Goal: Information Seeking & Learning: Learn about a topic

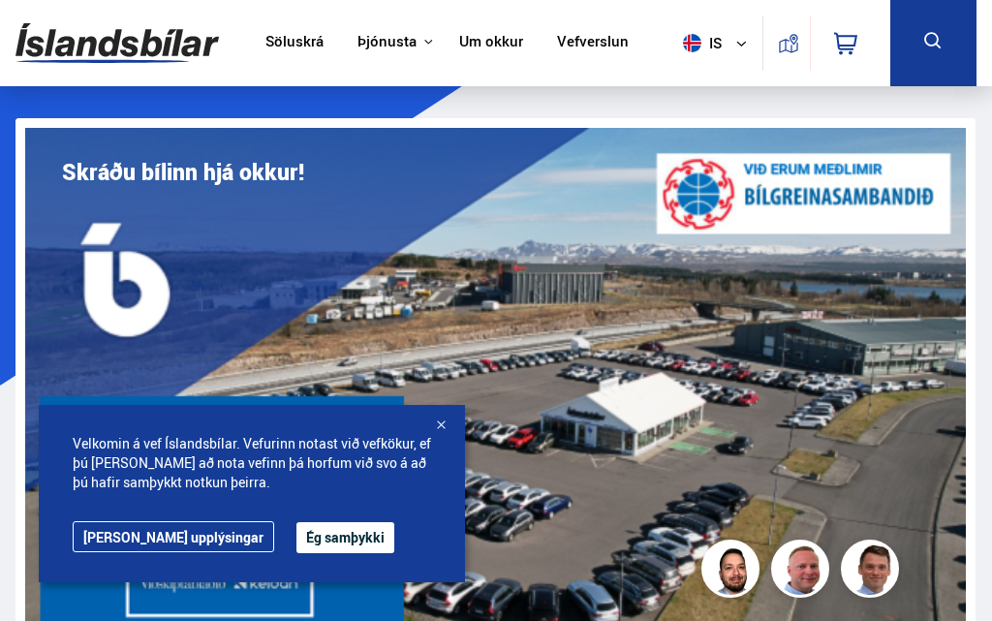
click at [301, 542] on button "Ég samþykki" at bounding box center [345, 537] width 98 height 31
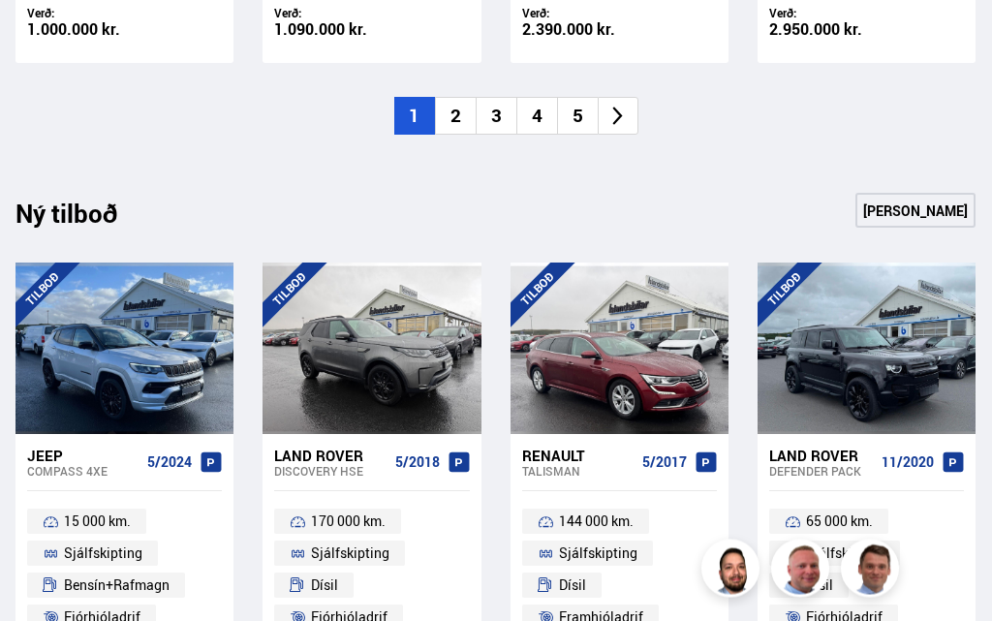
scroll to position [2583, 0]
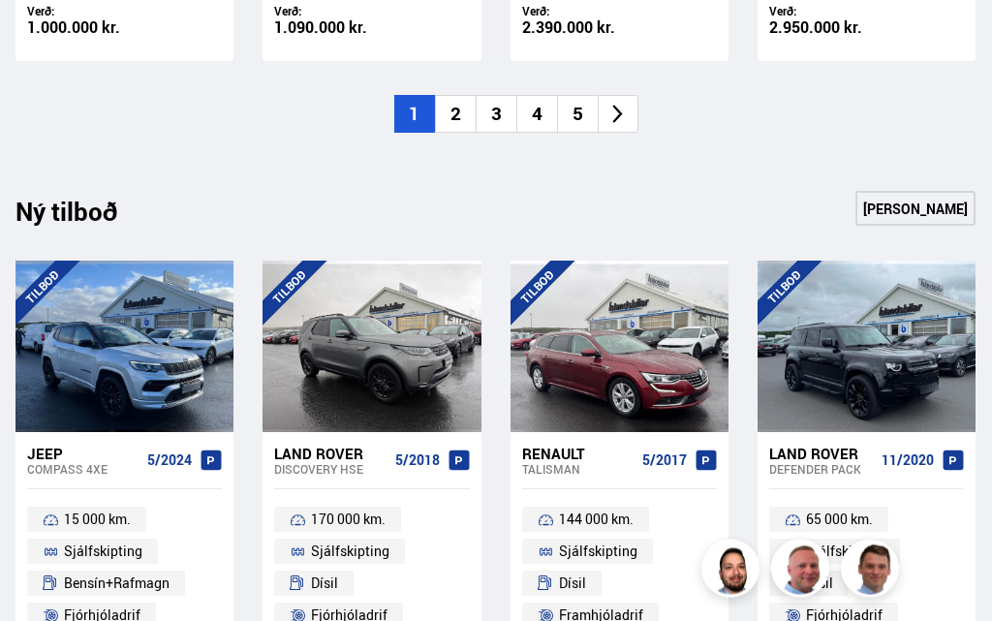
click at [463, 115] on li "2" at bounding box center [455, 115] width 41 height 38
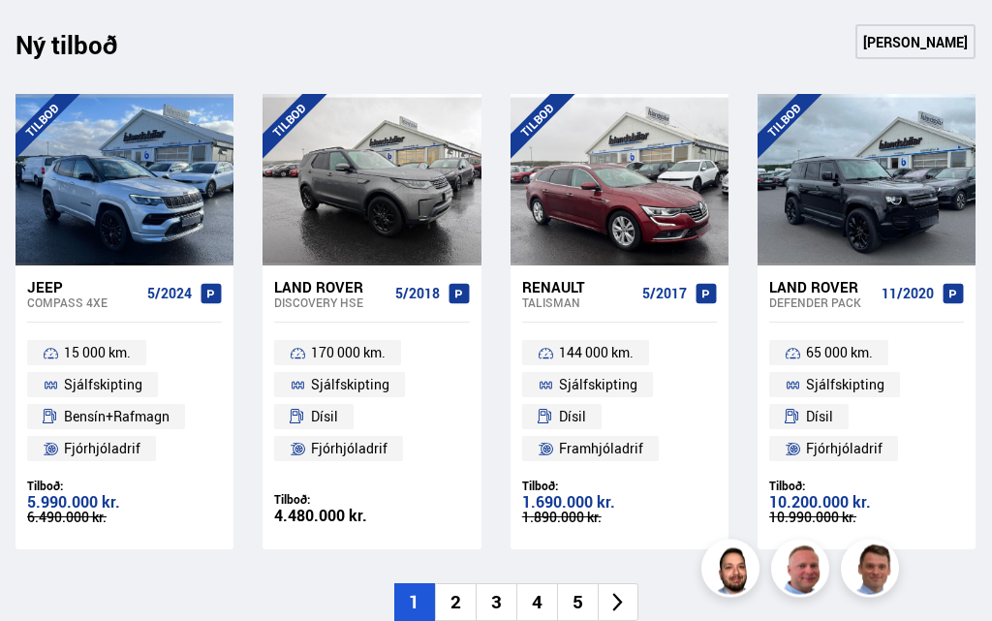
scroll to position [2758, 0]
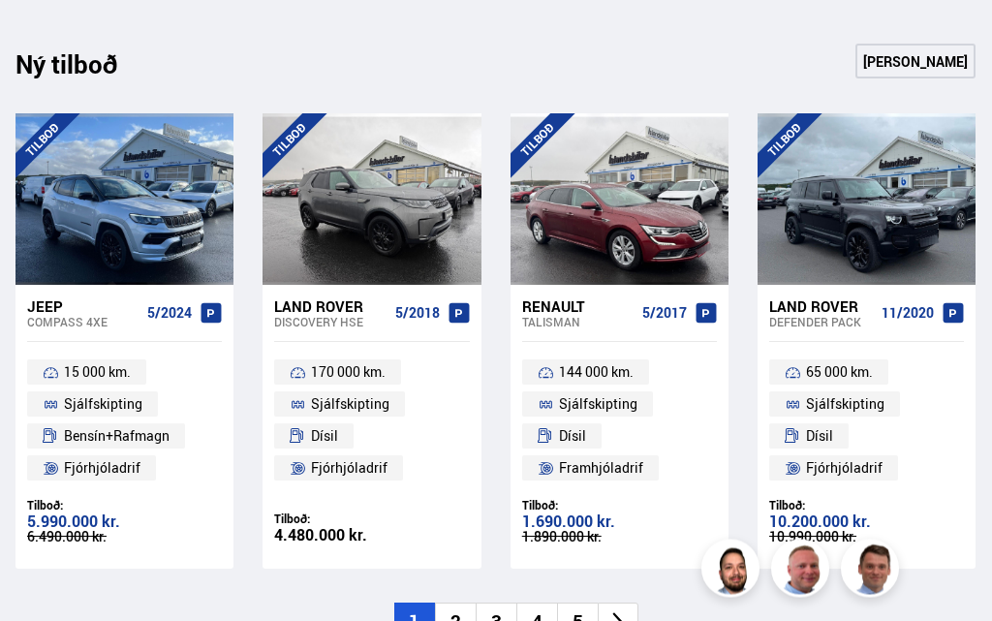
click at [616, 617] on icon at bounding box center [617, 622] width 22 height 22
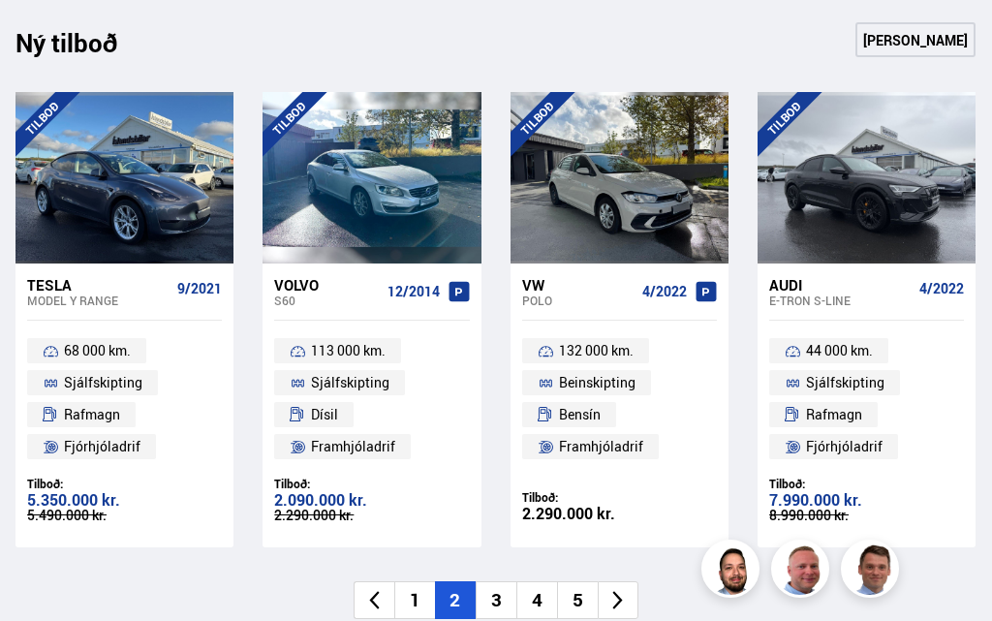
scroll to position [2779, 0]
click at [380, 322] on ul "113 000 km. Sjálfskipting Dísil Framhjóladrif" at bounding box center [372, 400] width 218 height 156
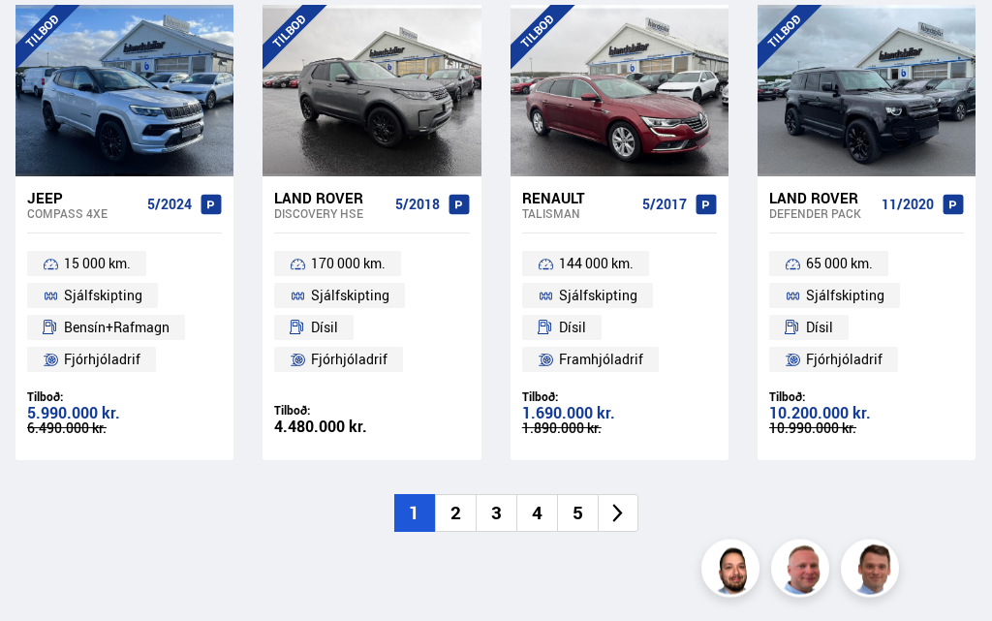
scroll to position [2839, 0]
click at [627, 506] on icon at bounding box center [617, 513] width 22 height 22
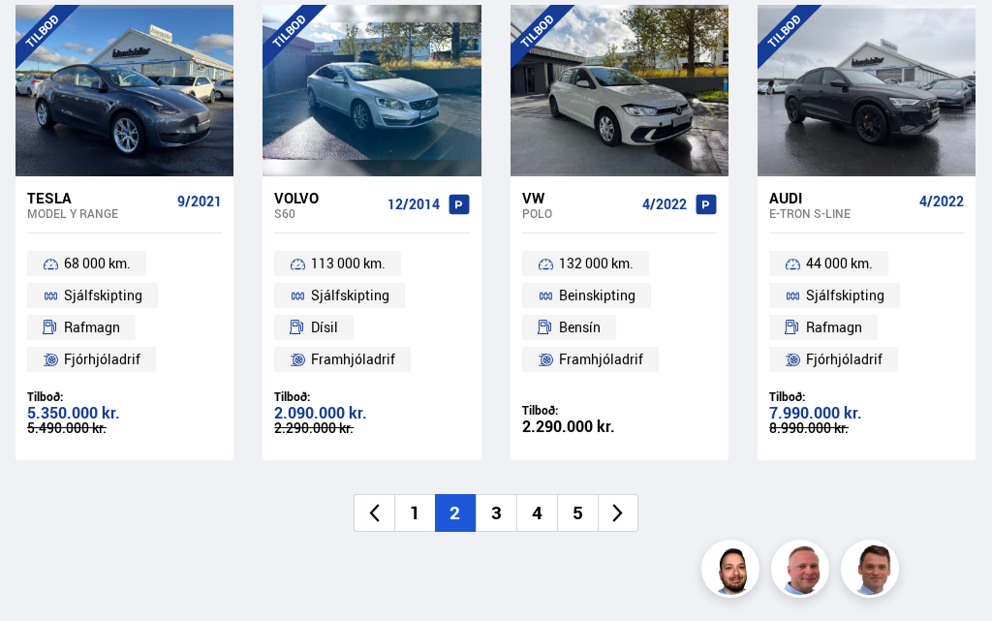
click at [456, 510] on li "2" at bounding box center [455, 513] width 41 height 38
click at [493, 508] on li "3" at bounding box center [496, 513] width 41 height 38
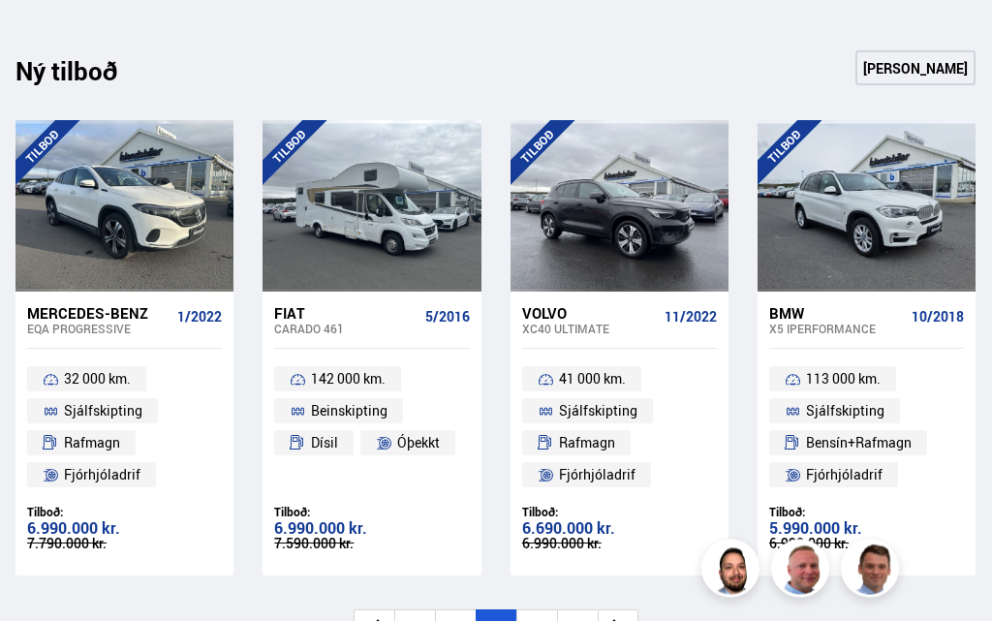
scroll to position [2725, 0]
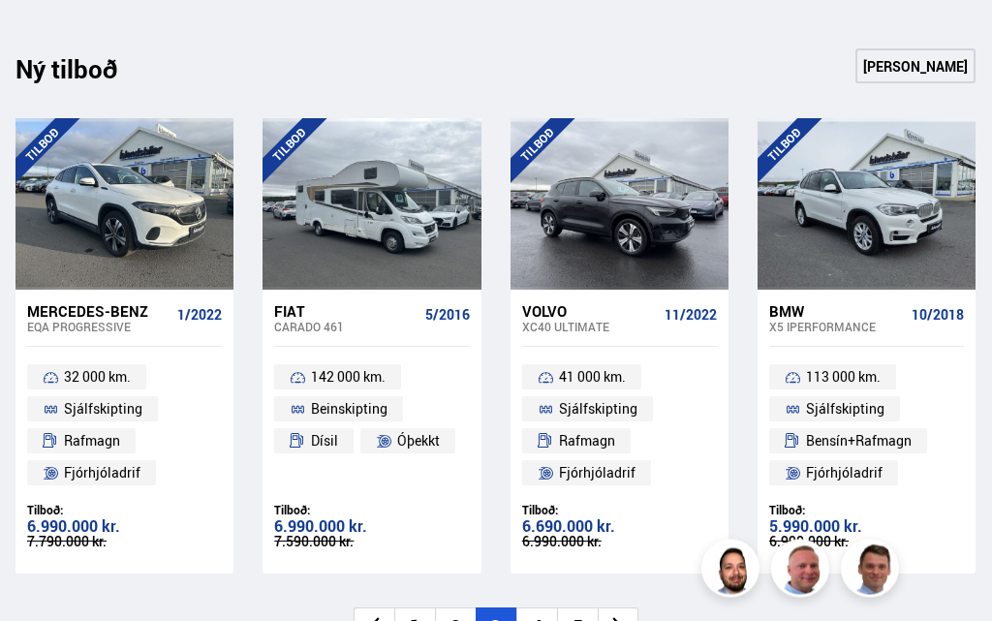
click at [628, 616] on icon at bounding box center [617, 627] width 22 height 22
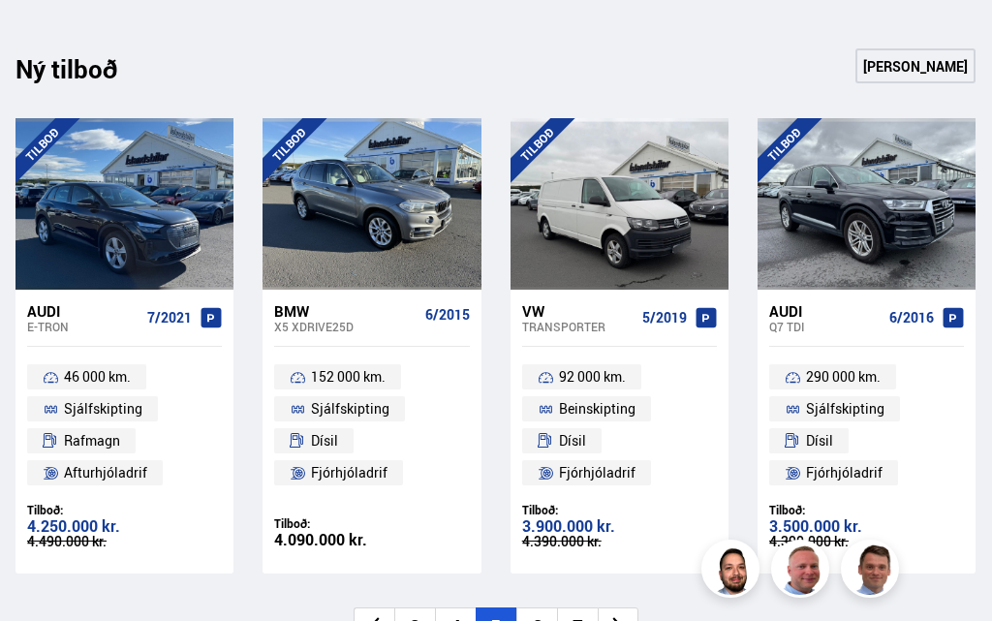
click at [628, 615] on icon at bounding box center [617, 626] width 22 height 22
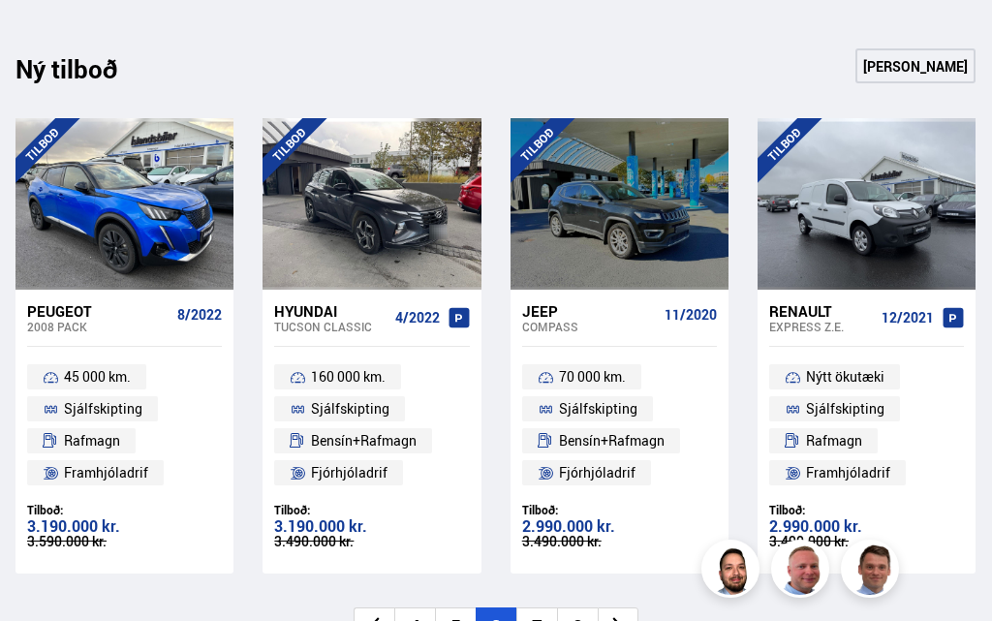
click at [624, 619] on icon at bounding box center [617, 626] width 22 height 22
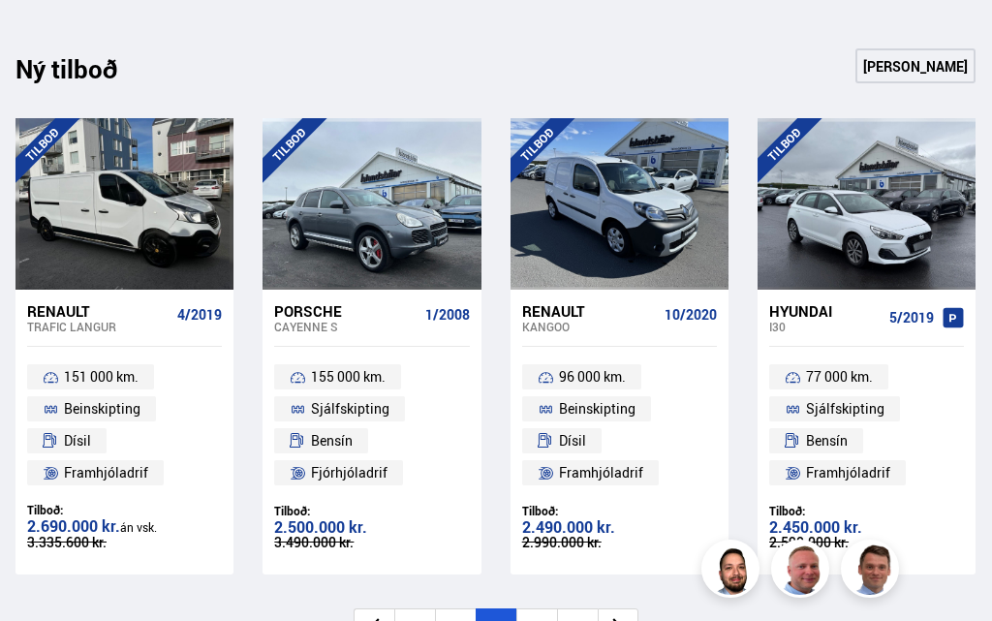
click at [623, 620] on icon at bounding box center [617, 627] width 22 height 22
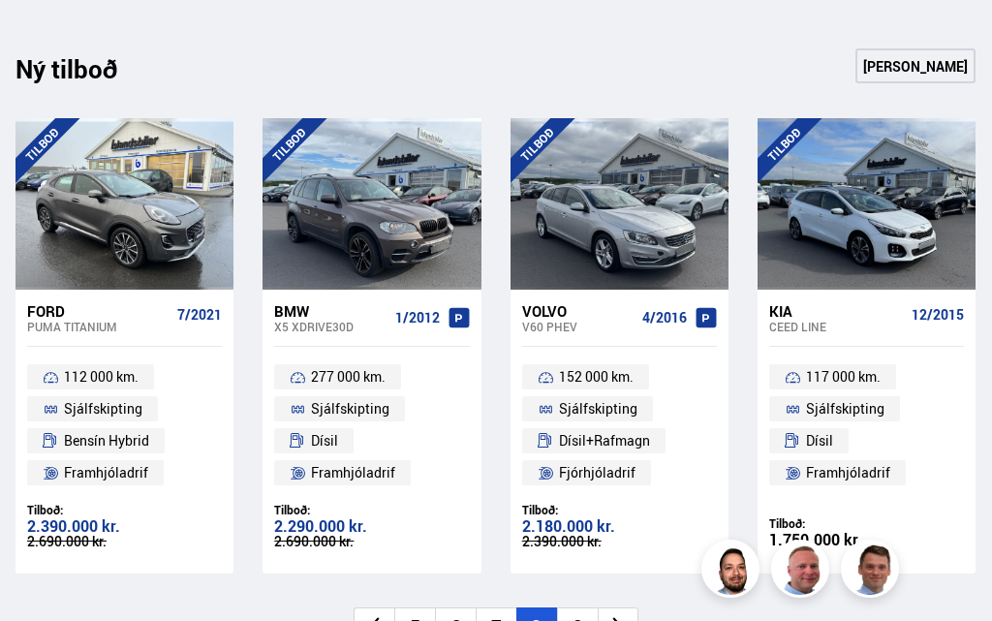
click at [617, 619] on icon at bounding box center [617, 626] width 22 height 22
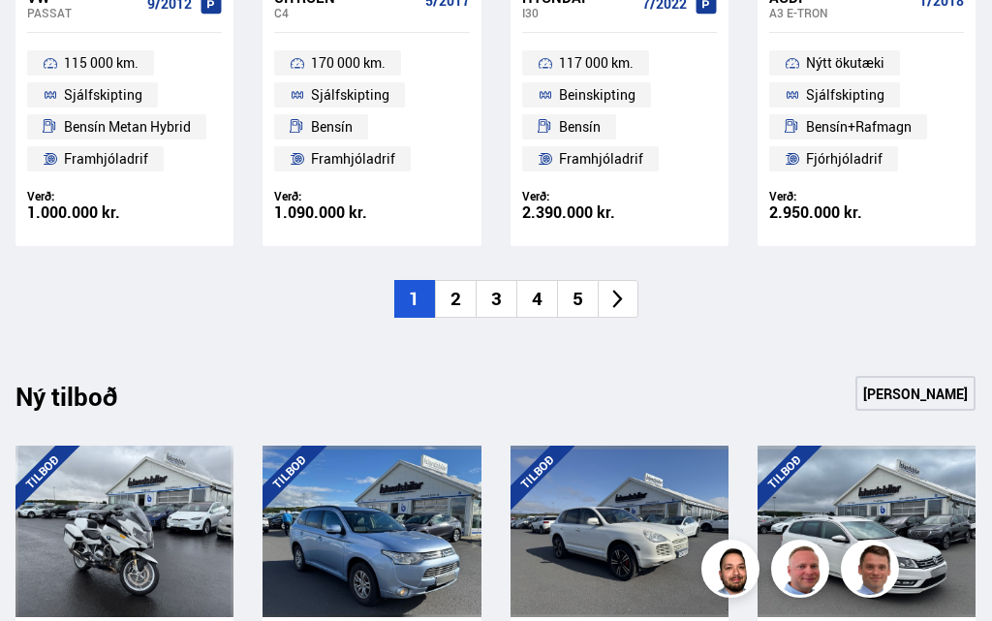
scroll to position [2279, 0]
